Goal: Task Accomplishment & Management: Use online tool/utility

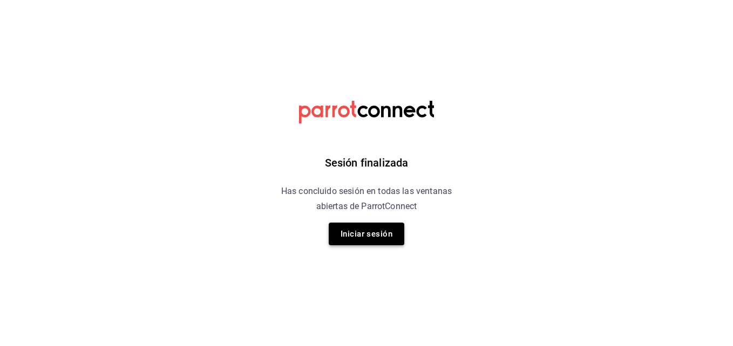
click at [370, 232] on button "Iniciar sesión" at bounding box center [367, 234] width 76 height 23
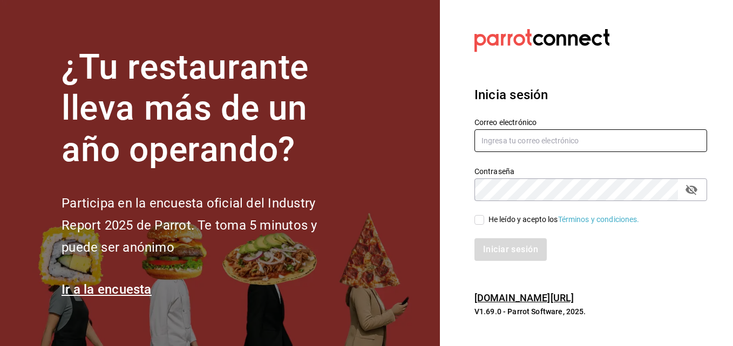
type input "[EMAIL_ADDRESS][DOMAIN_NAME]"
click at [476, 218] on input "He leído y acepto los Términos y condiciones." at bounding box center [479, 220] width 10 height 10
checkbox input "true"
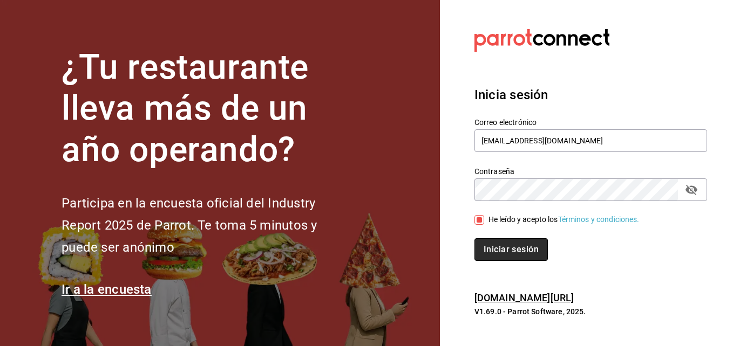
click at [486, 243] on button "Iniciar sesión" at bounding box center [510, 249] width 73 height 23
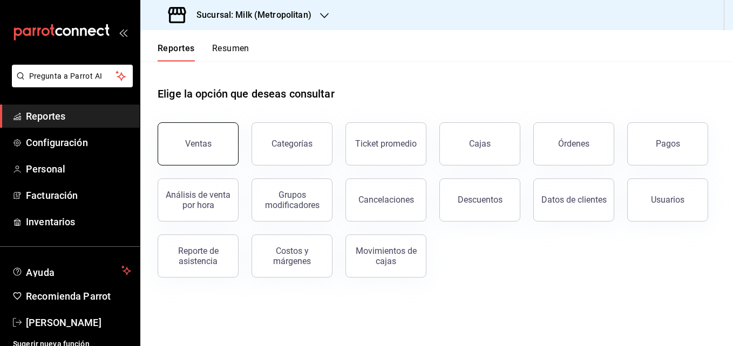
click at [205, 127] on button "Ventas" at bounding box center [198, 143] width 81 height 43
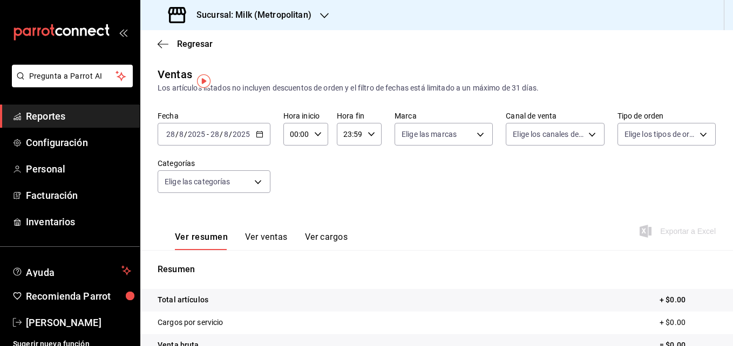
click at [313, 162] on div "Fecha 2025-08-28 28 / 8 / 2025 - 2025-08-28 28 / 8 / 2025 Hora inicio 00:00 Hor…" at bounding box center [437, 158] width 558 height 95
click at [259, 131] on icon "button" at bounding box center [260, 135] width 8 height 8
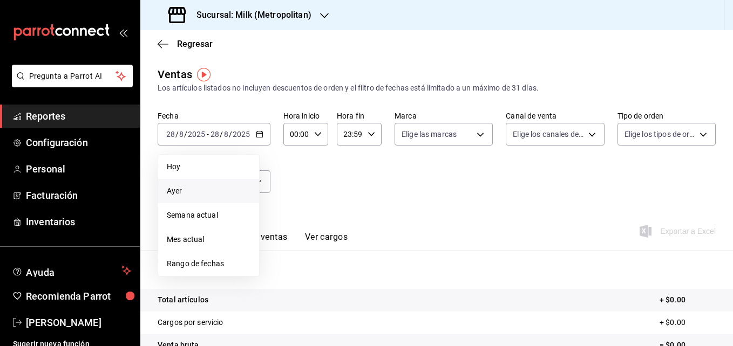
click at [207, 185] on li "Ayer" at bounding box center [208, 191] width 101 height 24
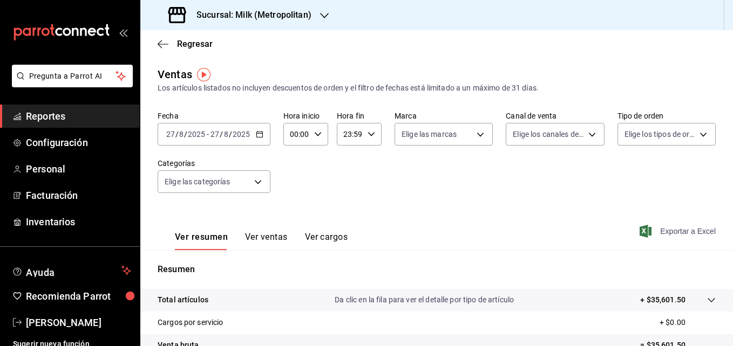
click at [673, 233] on span "Exportar a Excel" at bounding box center [678, 231] width 74 height 13
click at [196, 45] on span "Regresar" at bounding box center [195, 44] width 36 height 10
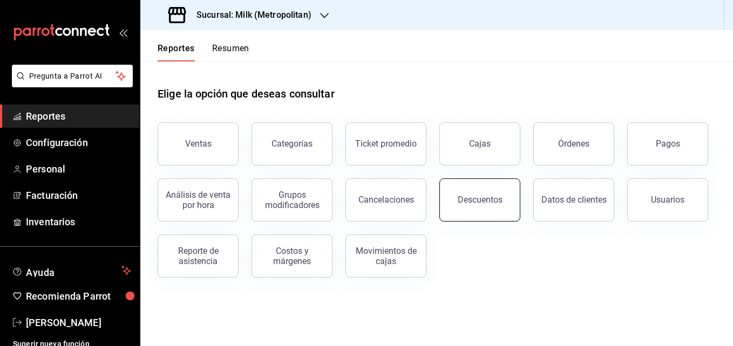
click at [501, 200] on button "Descuentos" at bounding box center [479, 200] width 81 height 43
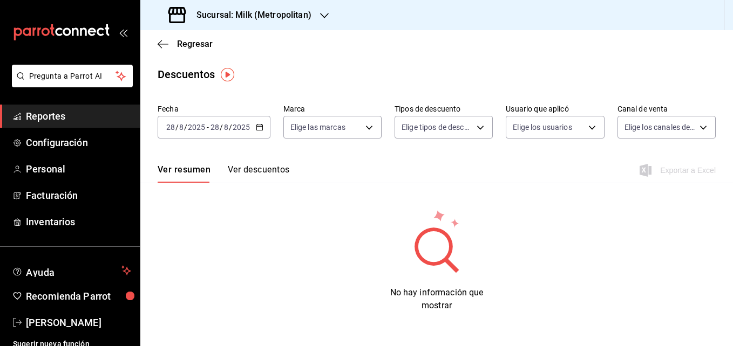
click at [262, 125] on \(Stroke\) "button" at bounding box center [259, 128] width 6 height 6
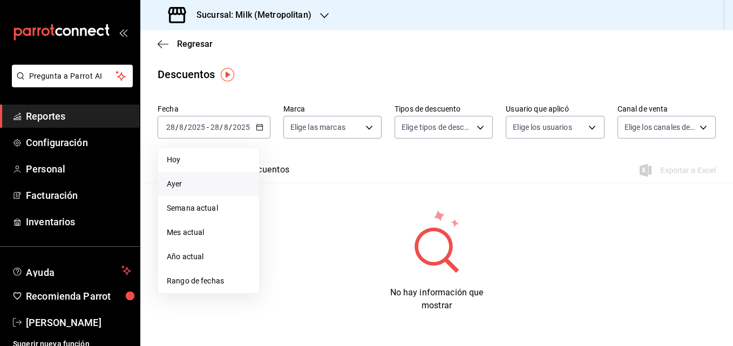
click at [213, 187] on span "Ayer" at bounding box center [209, 184] width 84 height 11
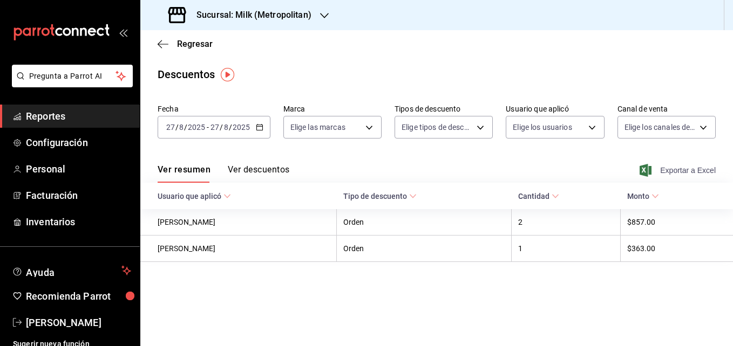
click at [686, 172] on span "Exportar a Excel" at bounding box center [678, 170] width 74 height 13
click at [400, 53] on div "Regresar" at bounding box center [436, 44] width 592 height 28
click at [186, 40] on span "Regresar" at bounding box center [195, 44] width 36 height 10
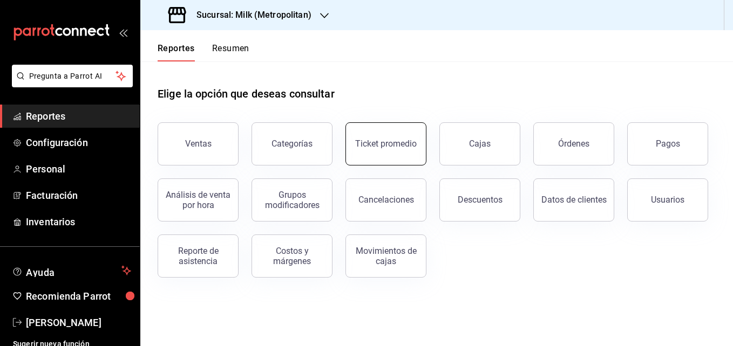
click at [398, 149] on button "Ticket promedio" at bounding box center [385, 143] width 81 height 43
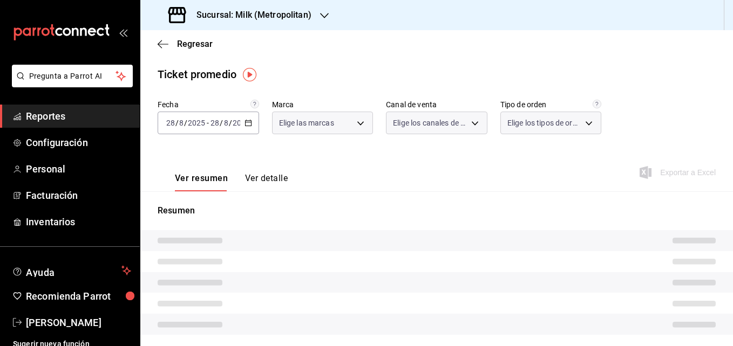
type input "57c9fc47-e65f-4221-a10c-96a6466a6251"
type input "PARROT,UBER_EATS,RAPPI,DIDI_FOOD,ONLINE"
type input "c6efb9bd-abd5-48a3-8783-83cc8f48df17,ac96d0b7-0302-404a-8271-ab3d4d47528d,08d44…"
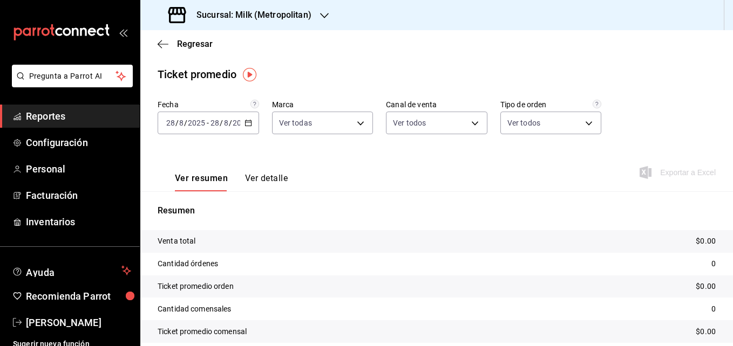
click at [244, 124] on icon "button" at bounding box center [248, 123] width 8 height 8
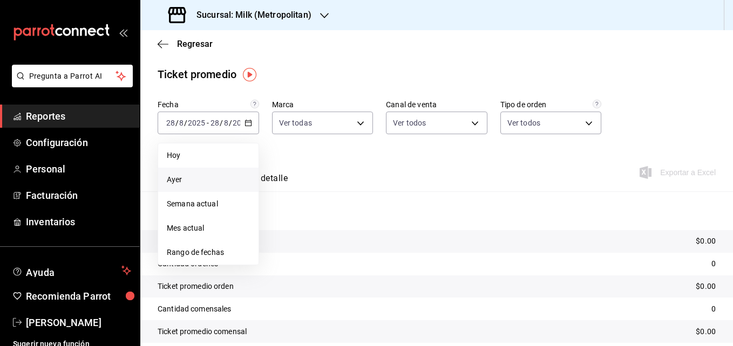
click at [194, 173] on li "Ayer" at bounding box center [208, 180] width 100 height 24
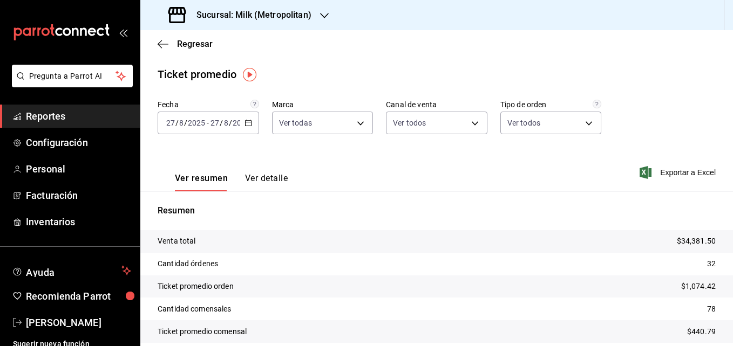
click at [323, 24] on div "Sucursal: Milk (Metropolitan)" at bounding box center [241, 15] width 184 height 30
